Goal: Check status: Check status

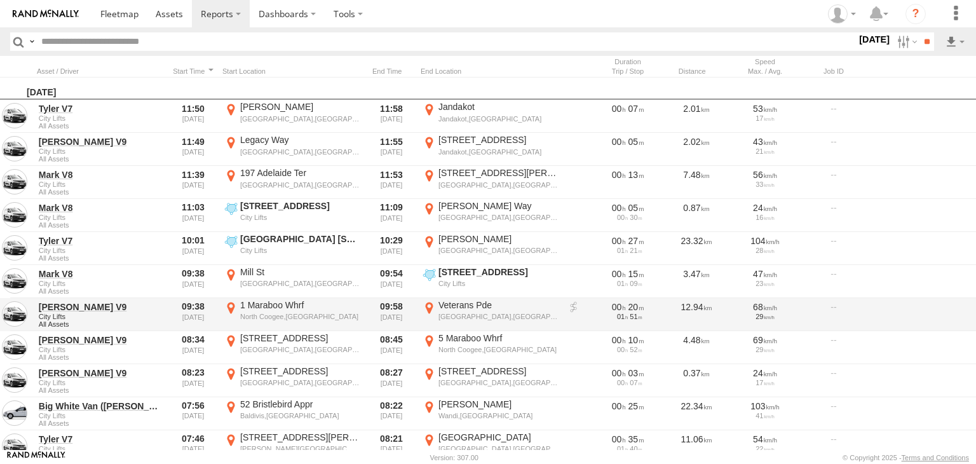
click at [486, 320] on div "Cockburn Central,WA" at bounding box center [498, 316] width 120 height 9
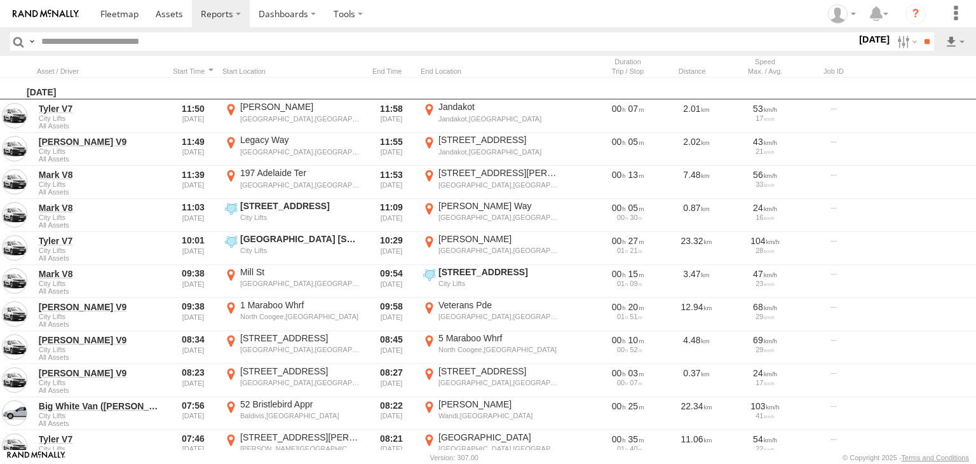
click at [0, 0] on button "Satellite" at bounding box center [0, 0] width 0 height 0
click at [0, 0] on label "×" at bounding box center [0, 0] width 0 height 0
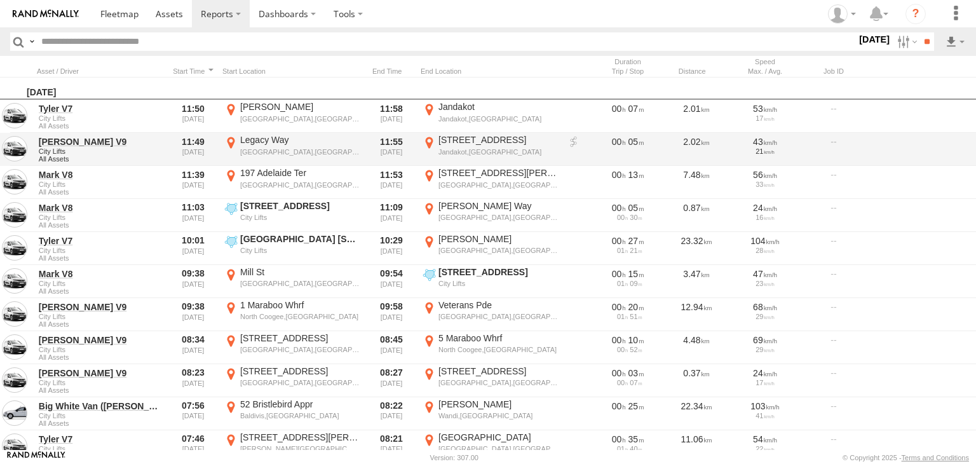
click at [496, 158] on label "5 Armadale Rd Jandakot,WA -32.12662 115.86242" at bounding box center [491, 149] width 140 height 31
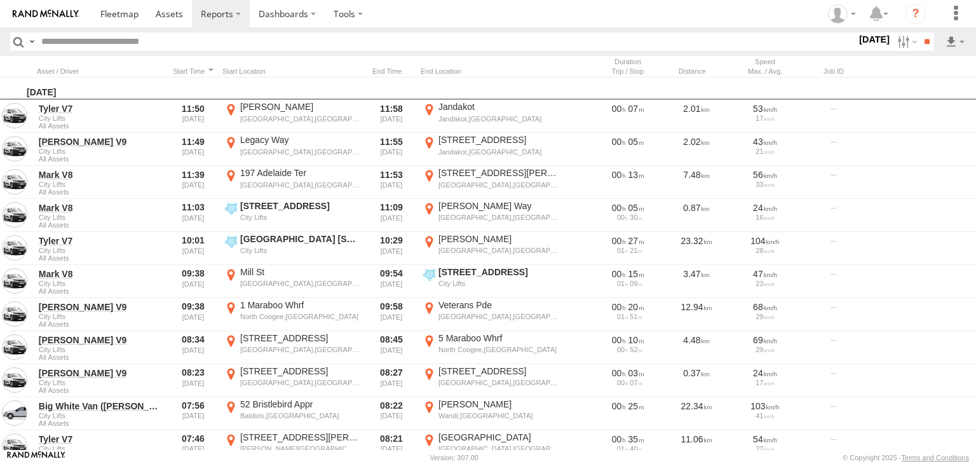
drag, startPoint x: 452, startPoint y: 290, endPoint x: 573, endPoint y: 72, distance: 249.2
click at [0, 0] on div "Location Details × To navigate the map with touch gestures double-tap and hold …" at bounding box center [0, 0] width 0 height 0
drag, startPoint x: 84, startPoint y: 223, endPoint x: 573, endPoint y: 257, distance: 490.5
click at [0, 0] on div "To activate drag with keyboard, press Alt + Enter. Once in keyboard drag state,…" at bounding box center [0, 0] width 0 height 0
click at [0, 0] on label "×" at bounding box center [0, 0] width 0 height 0
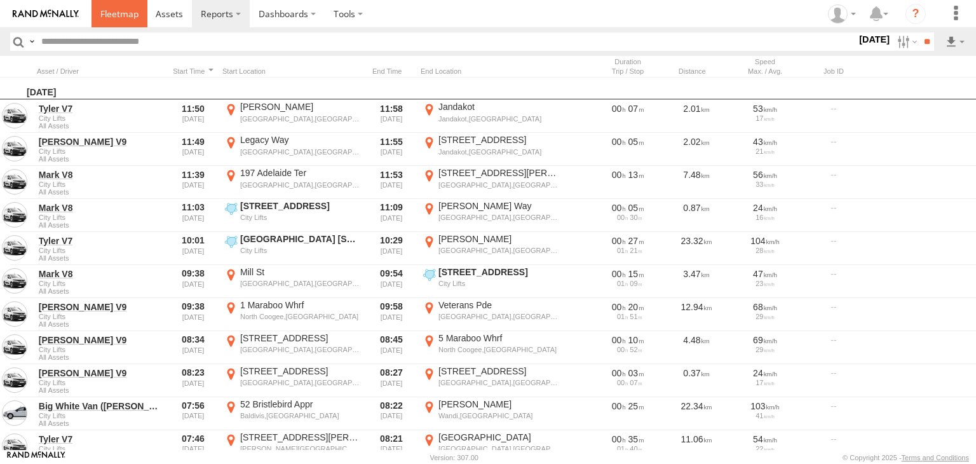
click at [126, 20] on link at bounding box center [120, 13] width 56 height 27
